Goal: Navigation & Orientation: Find specific page/section

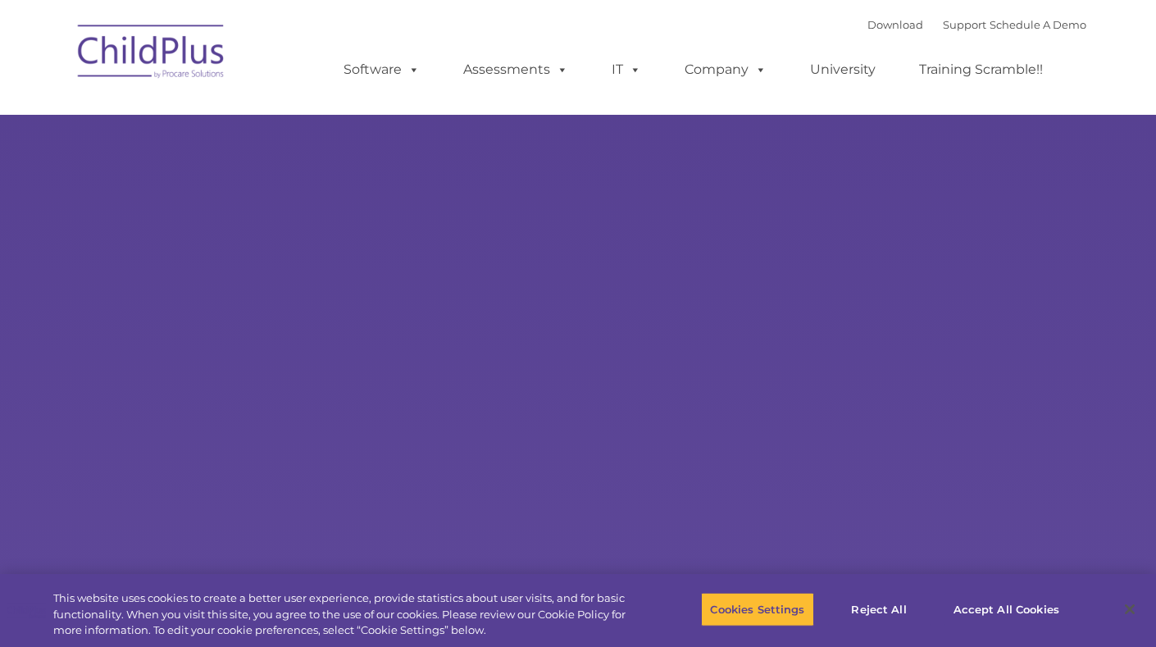
select select "MEDIUM"
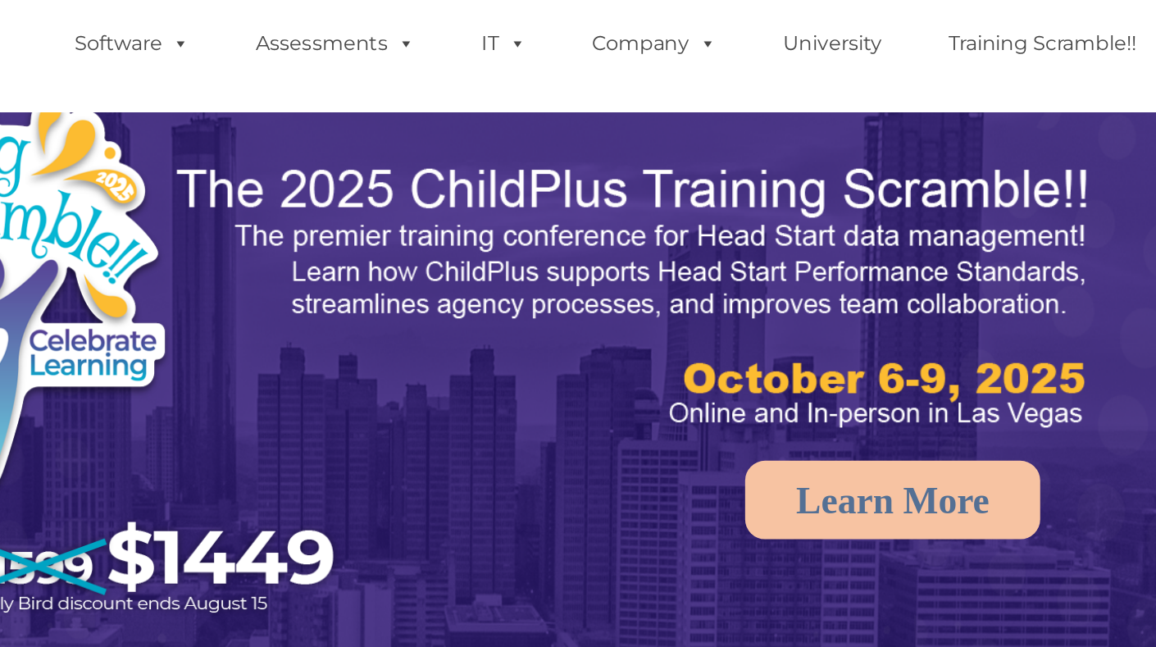
click at [863, 120] on img at bounding box center [579, 363] width 1156 height 727
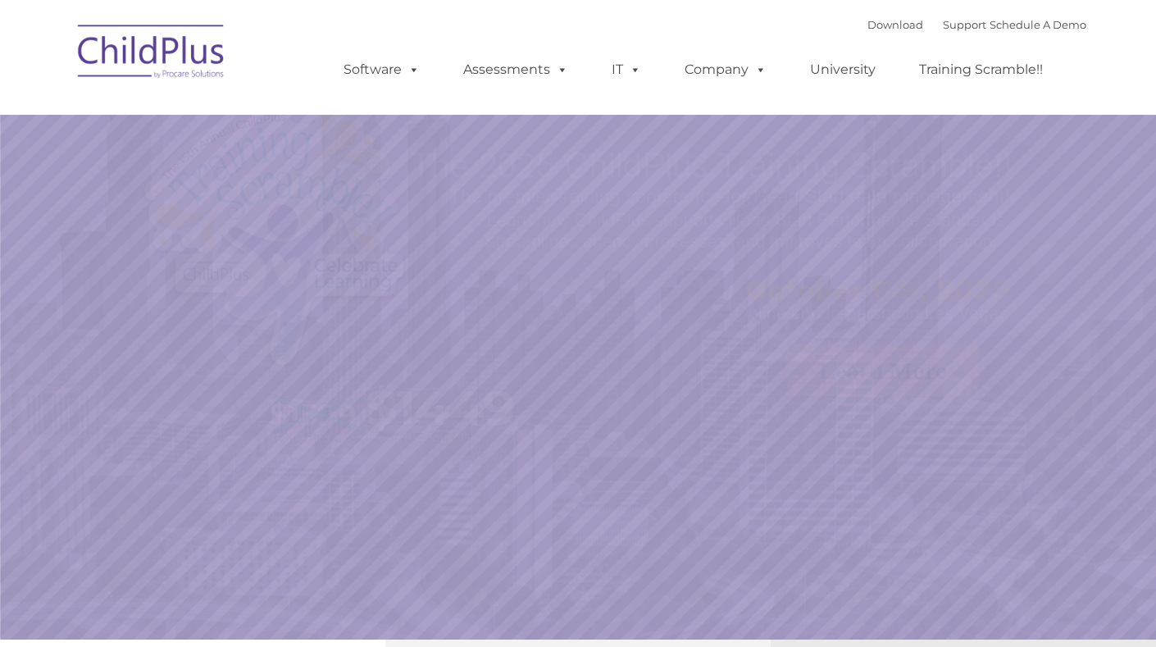
select select "MEDIUM"
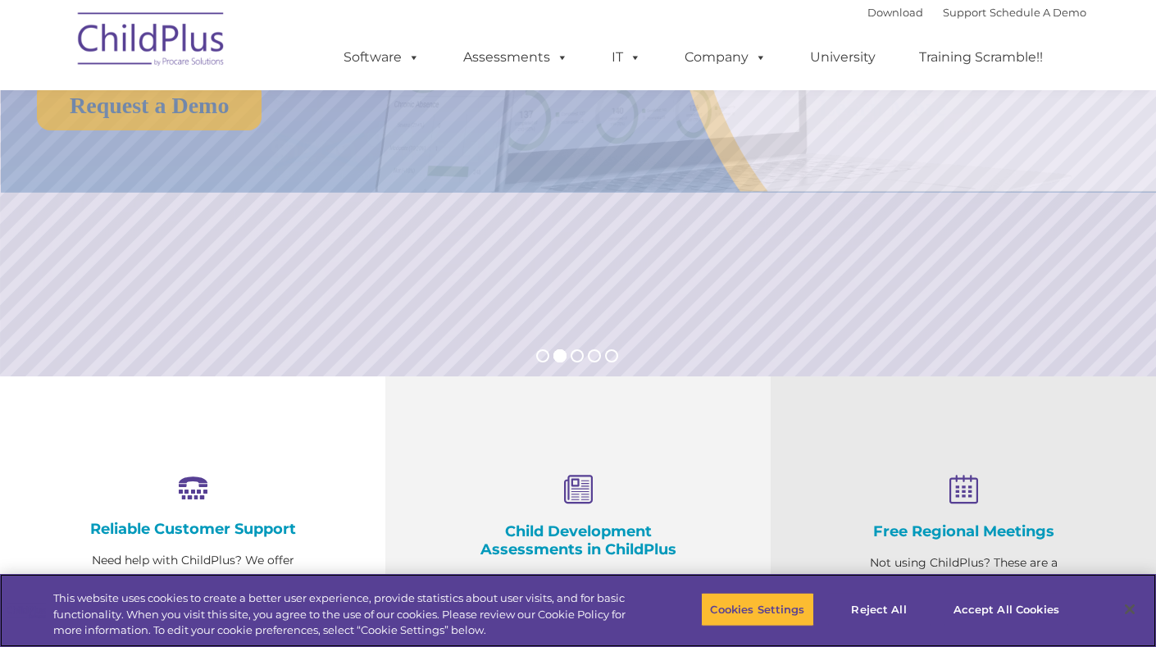
scroll to position [268, 0]
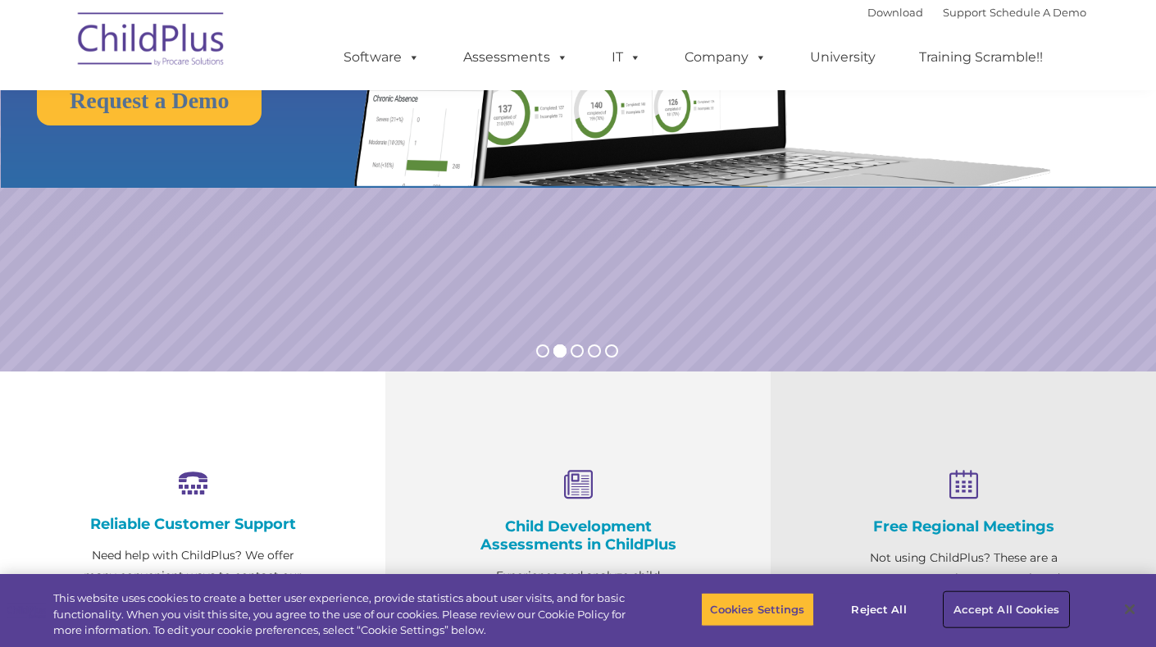
click at [997, 615] on button "Accept All Cookies" at bounding box center [1006, 609] width 124 height 34
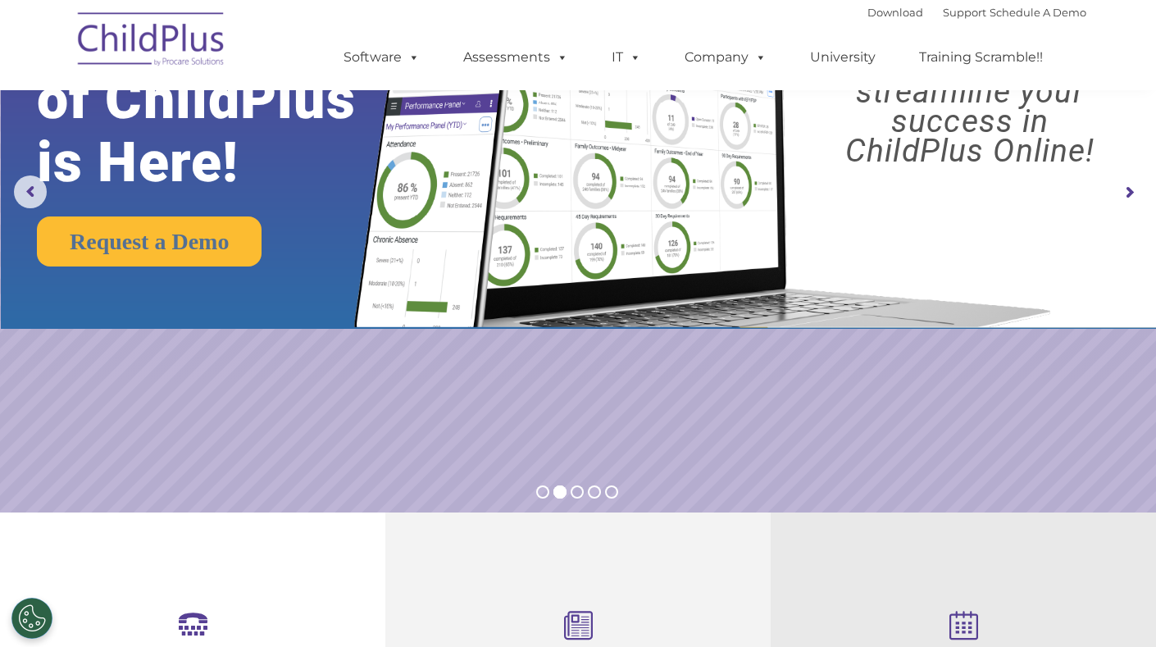
scroll to position [0, 0]
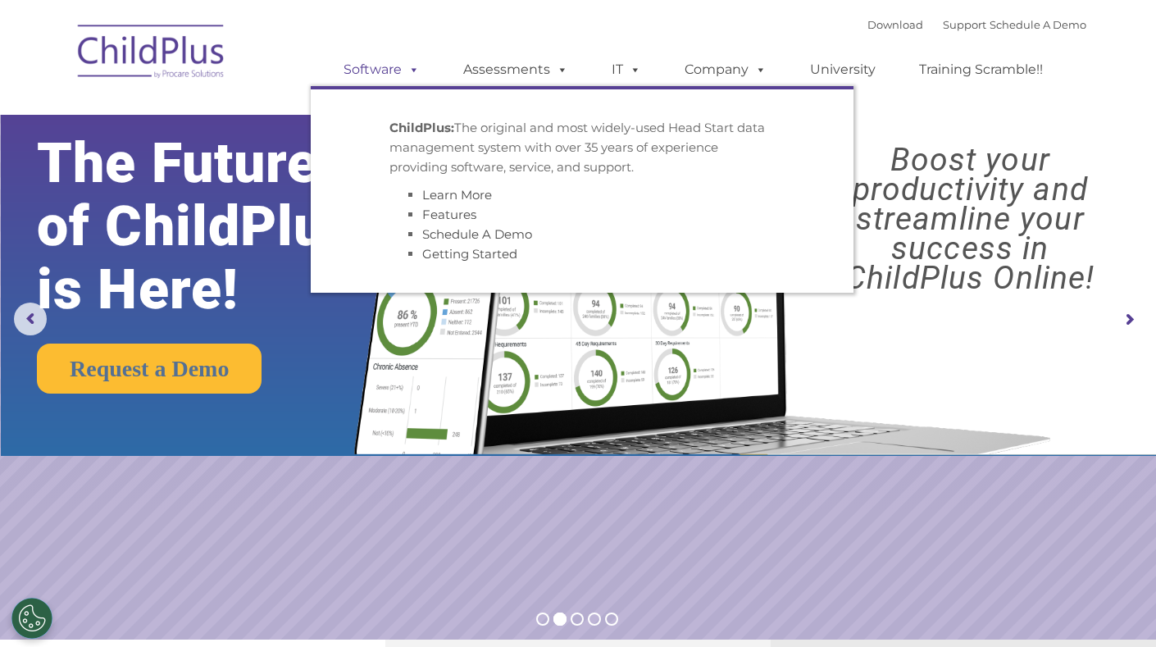
click at [373, 84] on link "Software" at bounding box center [381, 69] width 109 height 33
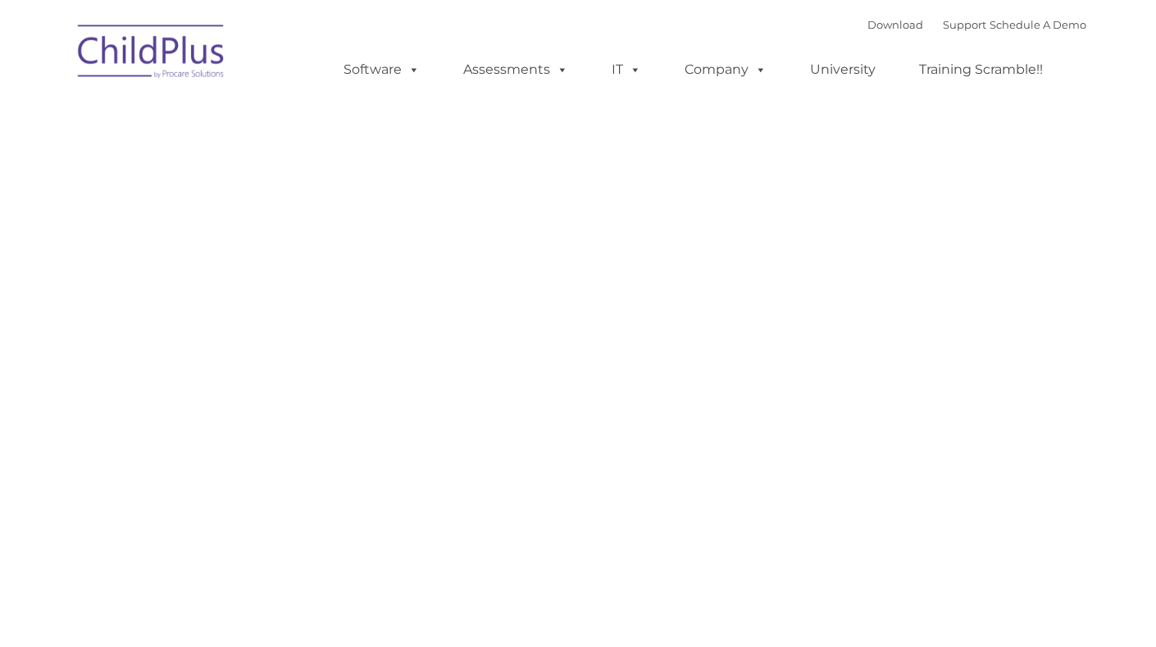
click at [534, 66] on link "Assessments" at bounding box center [516, 69] width 138 height 33
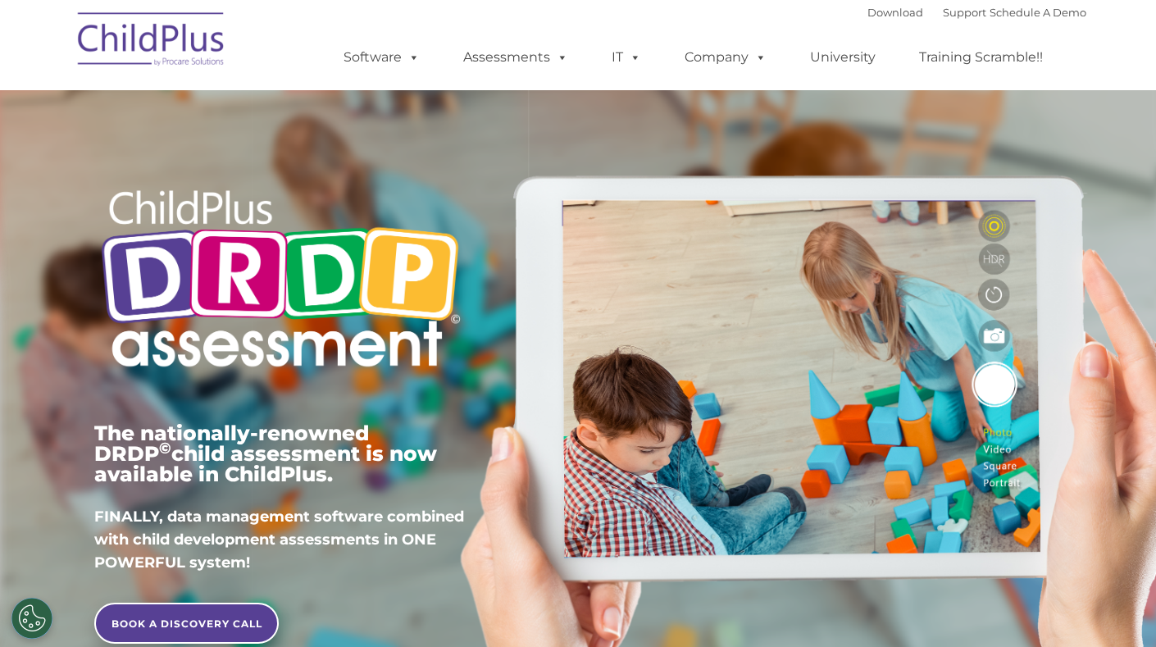
type input ""
click at [91, 39] on img at bounding box center [152, 42] width 164 height 82
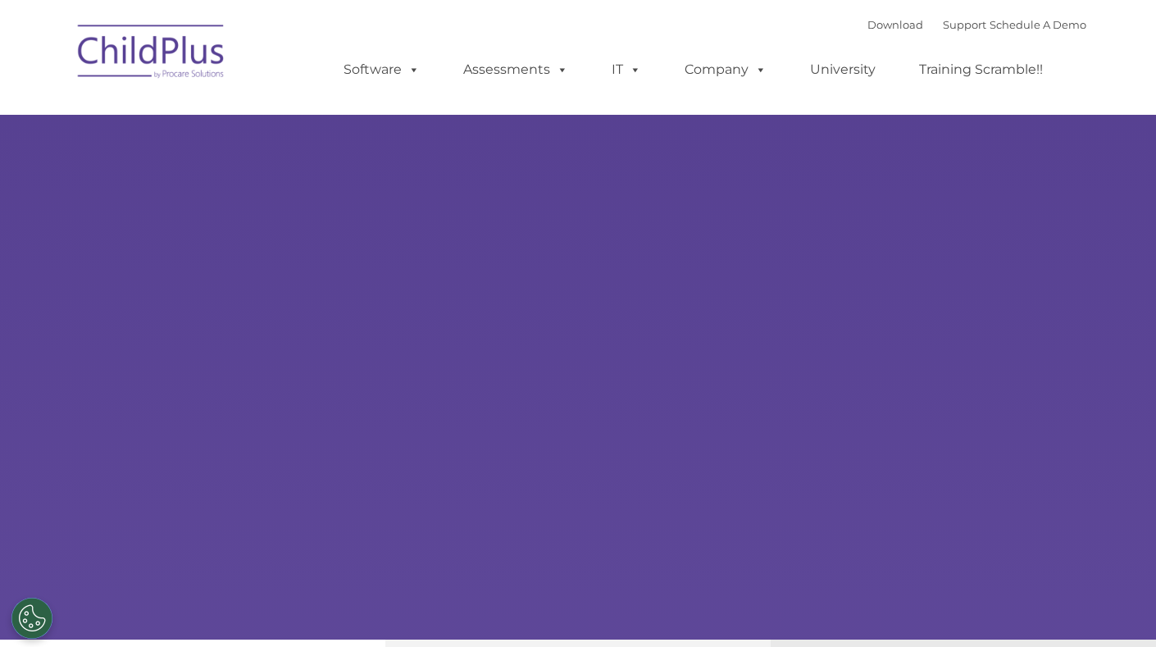
type input ""
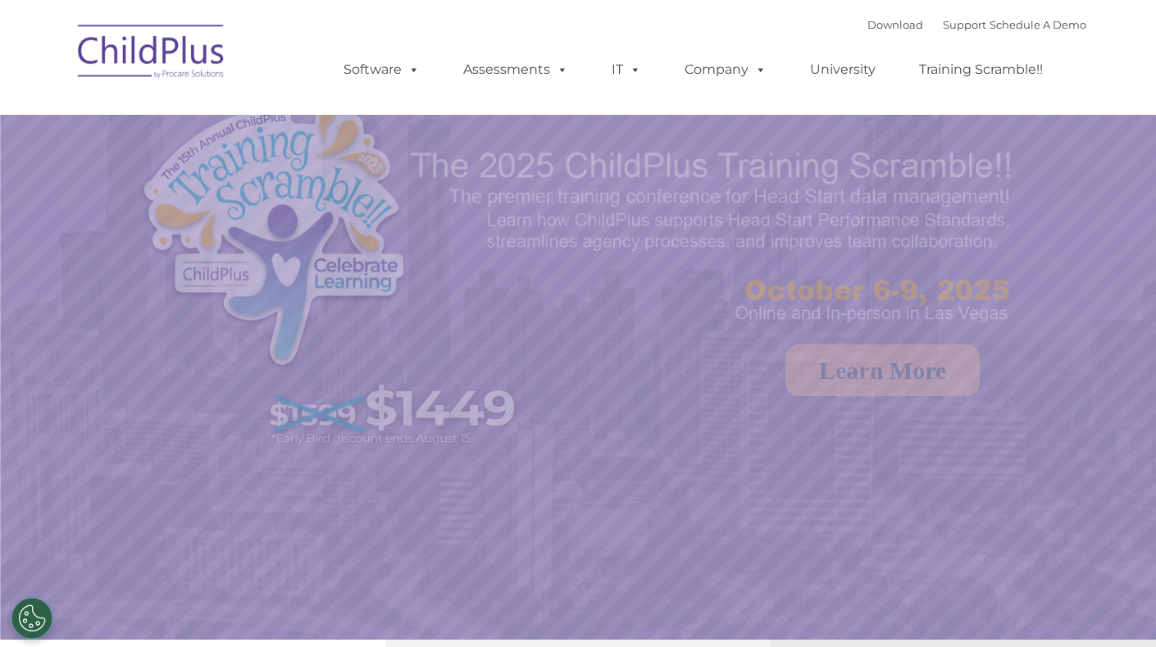
select select "MEDIUM"
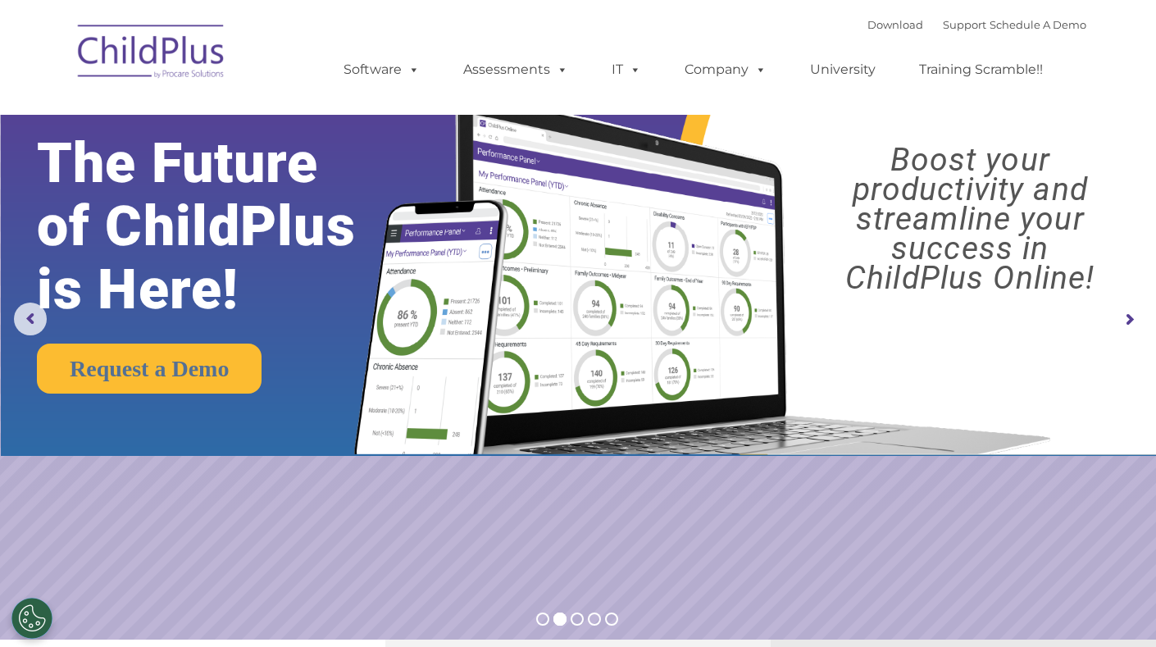
click at [1133, 301] on img at bounding box center [579, 228] width 1156 height 456
click at [1112, 313] on rs-arrow at bounding box center [1128, 319] width 33 height 33
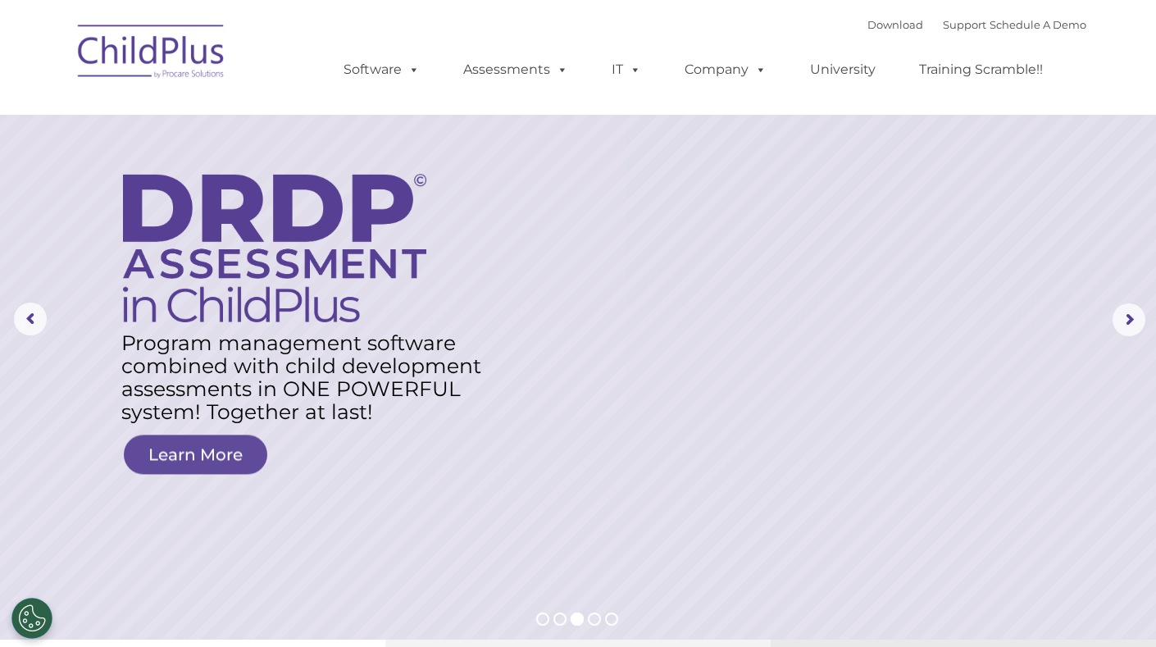
click at [1110, 312] on rs-layer at bounding box center [578, 319] width 1156 height 639
click at [1154, 334] on rs-layer at bounding box center [578, 319] width 1156 height 639
click at [867, 22] on link "Download" at bounding box center [895, 24] width 56 height 13
